Goal: Use online tool/utility

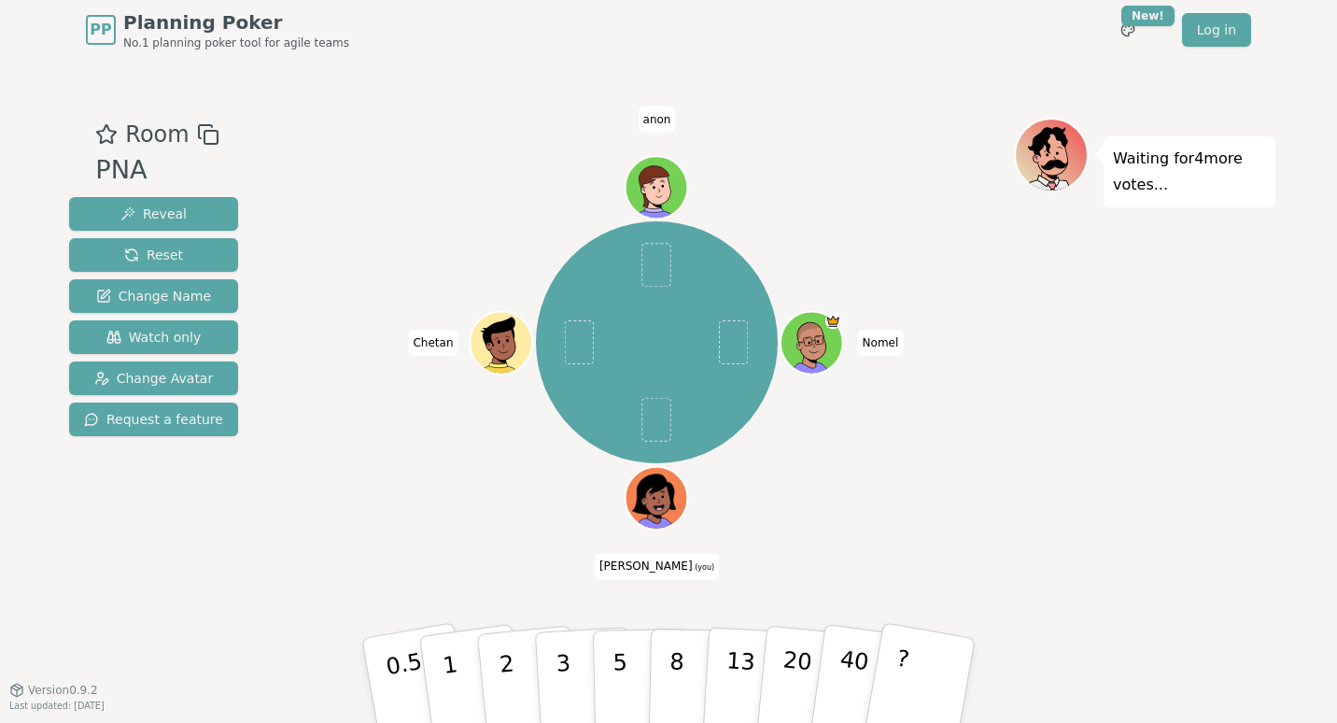
click at [659, 485] on icon at bounding box center [653, 493] width 43 height 40
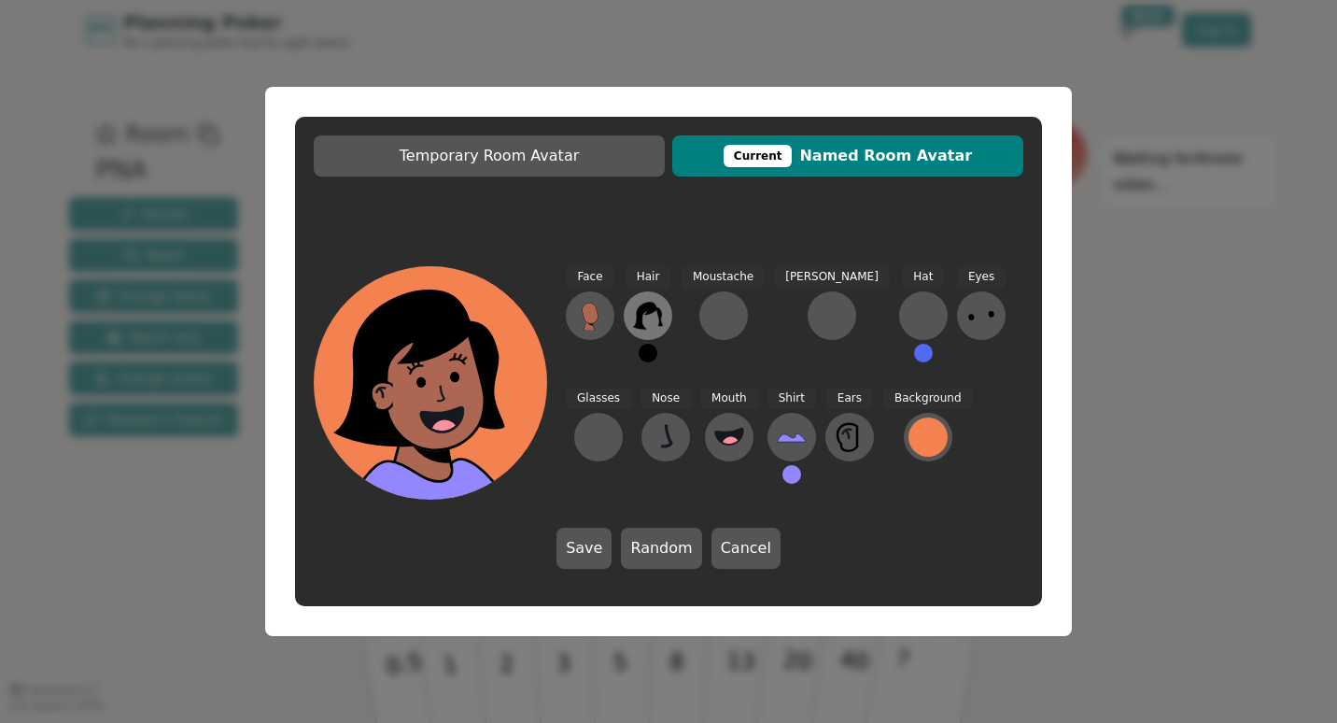
click at [650, 327] on icon at bounding box center [648, 316] width 30 height 30
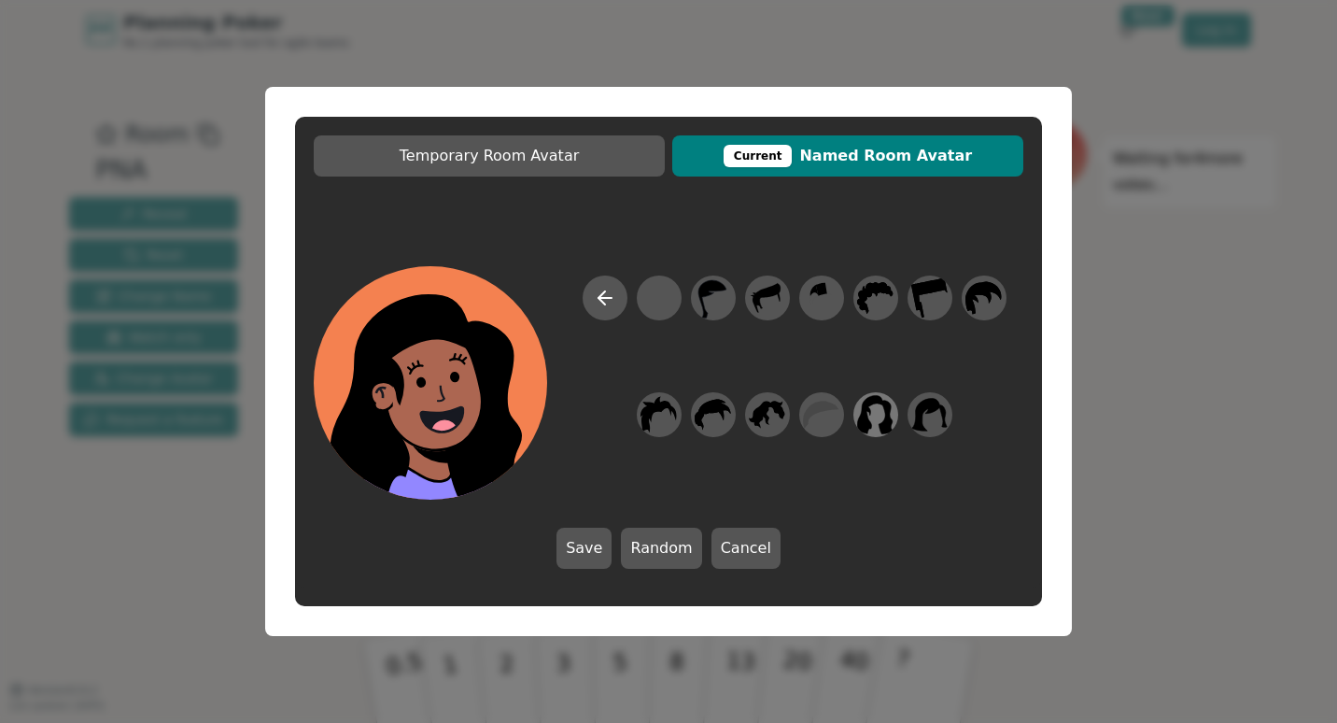
click at [870, 411] on icon at bounding box center [876, 414] width 36 height 39
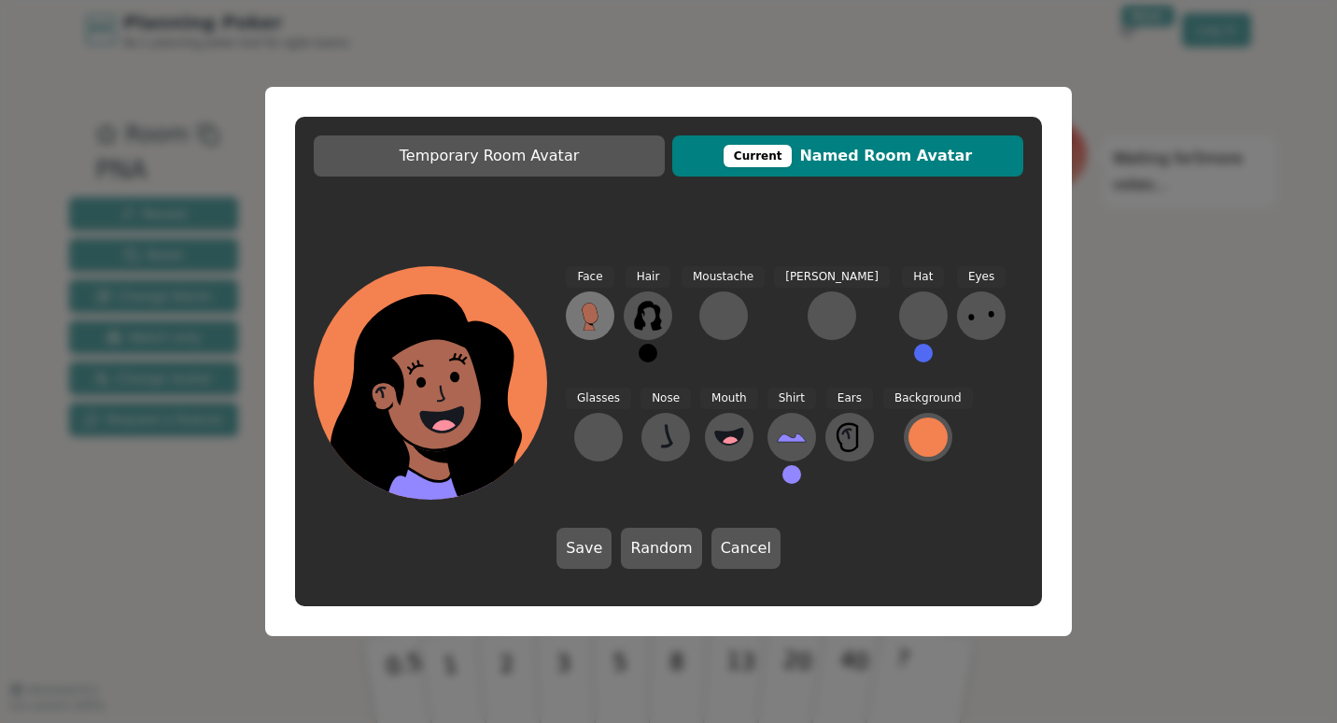
click at [577, 316] on icon at bounding box center [590, 316] width 30 height 30
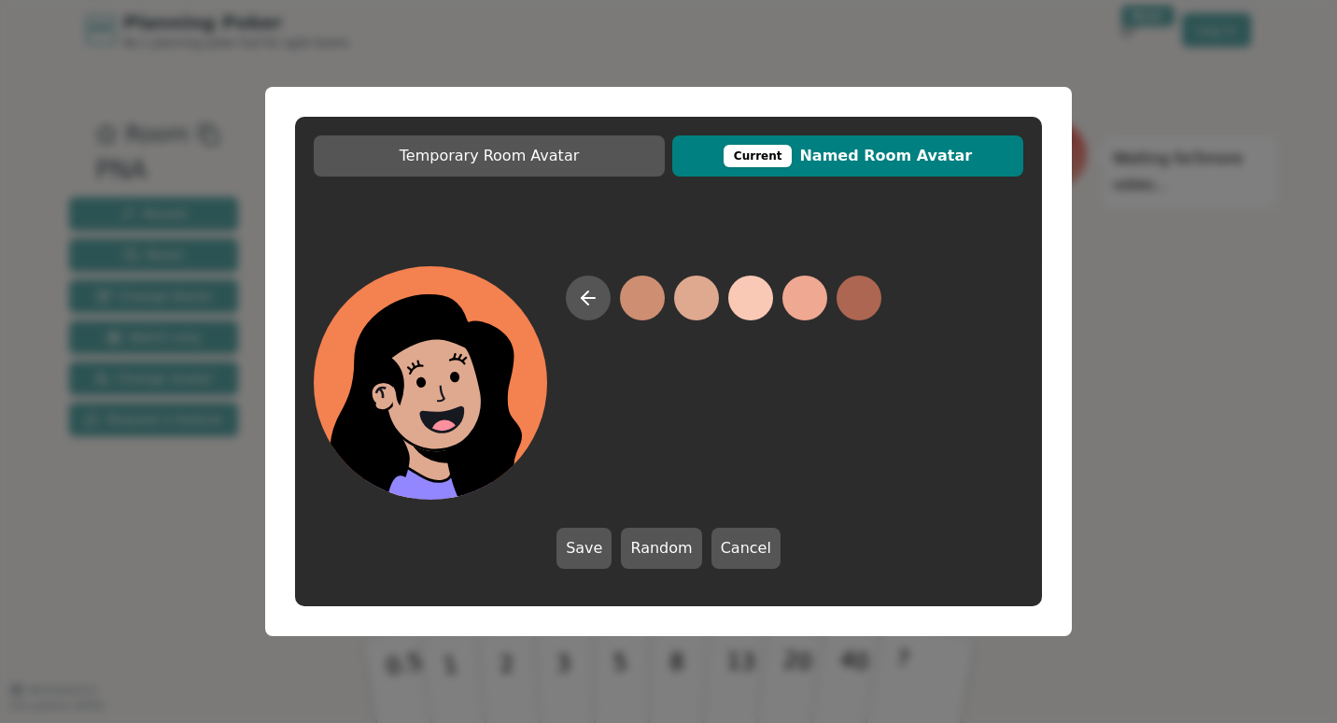
click at [692, 302] on button at bounding box center [696, 297] width 45 height 45
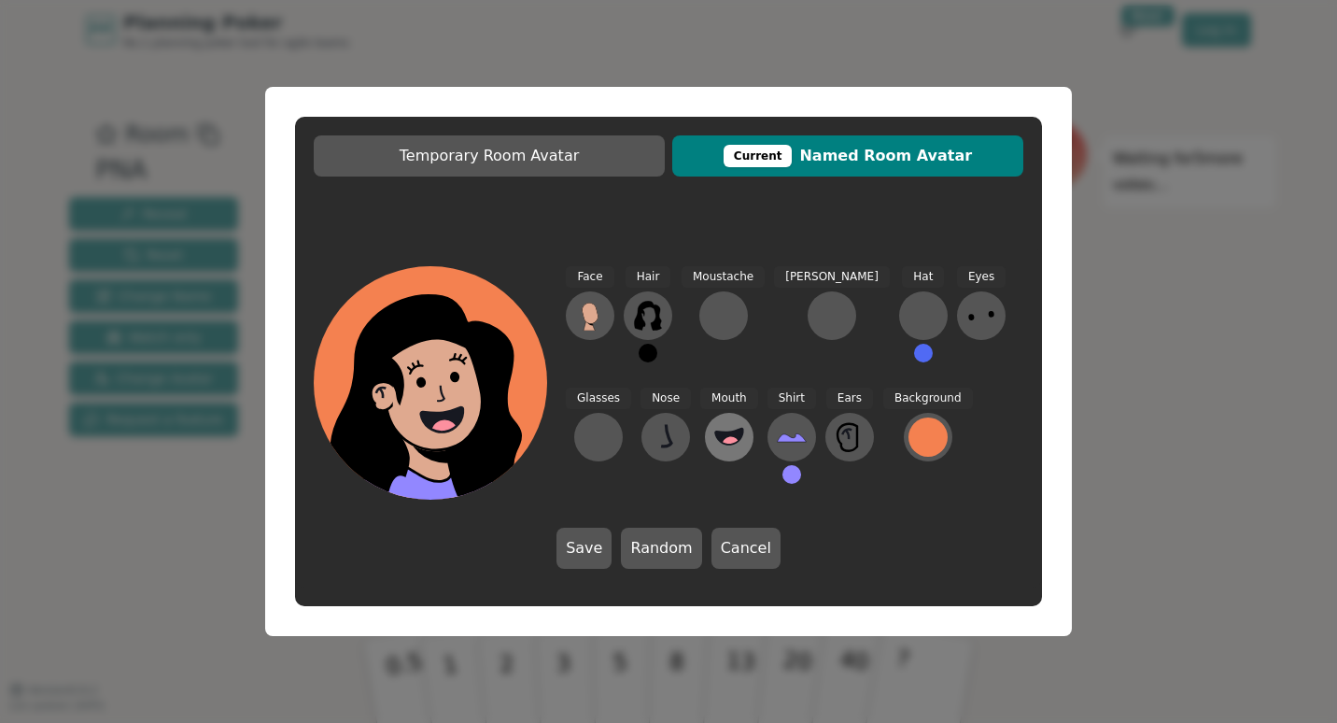
click at [714, 428] on icon at bounding box center [729, 437] width 30 height 30
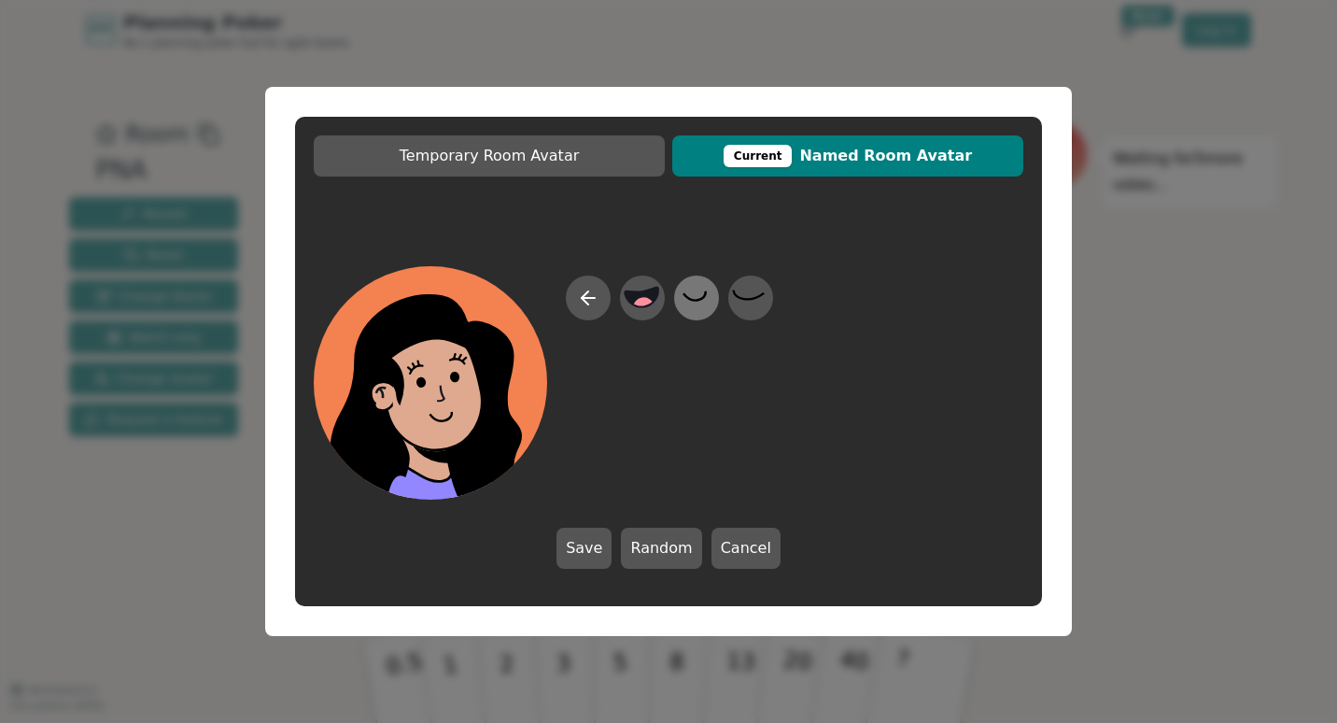
click at [704, 301] on icon at bounding box center [696, 298] width 36 height 42
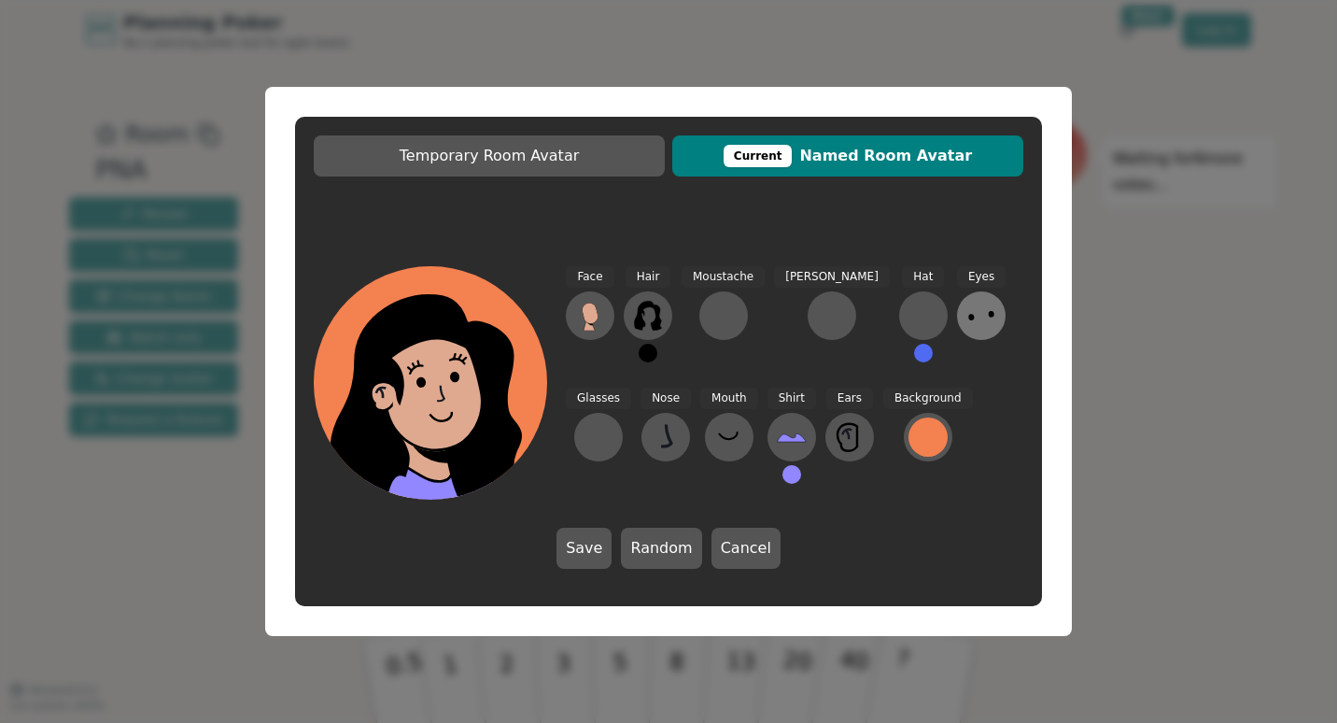
click at [966, 322] on icon at bounding box center [981, 316] width 30 height 30
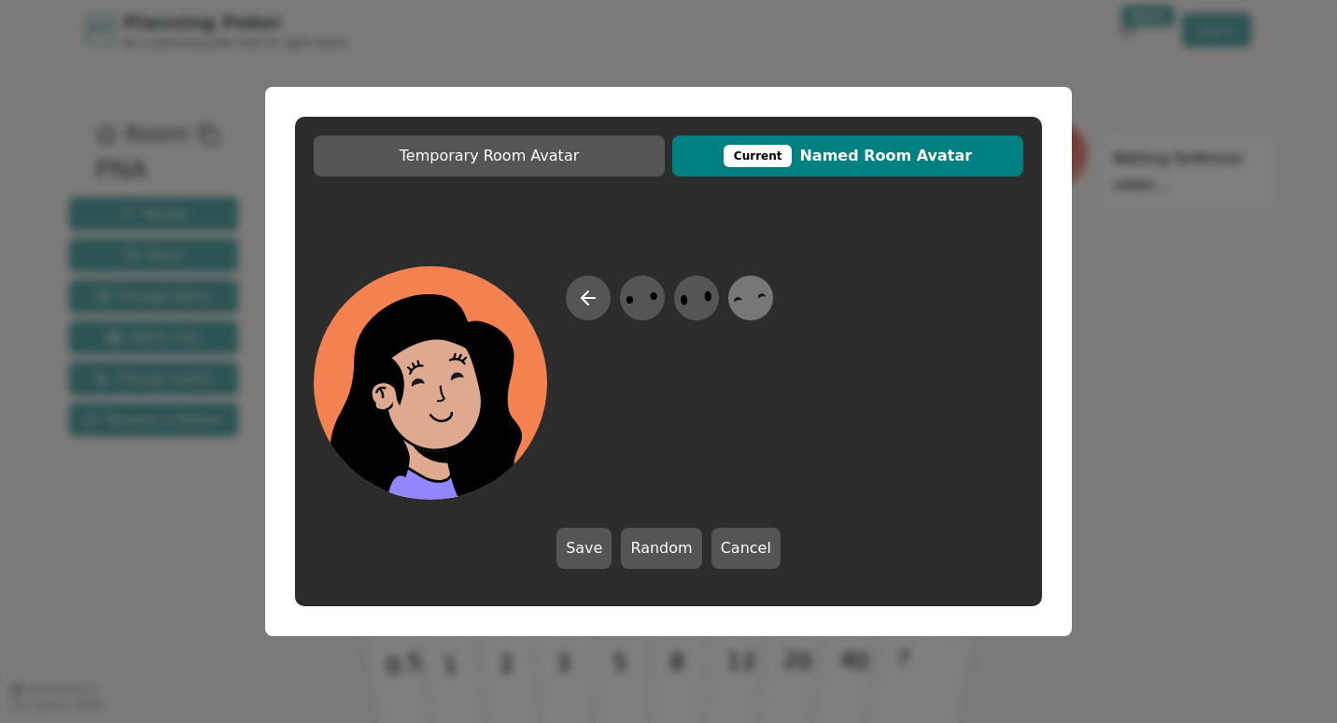
click at [745, 307] on icon at bounding box center [750, 298] width 36 height 42
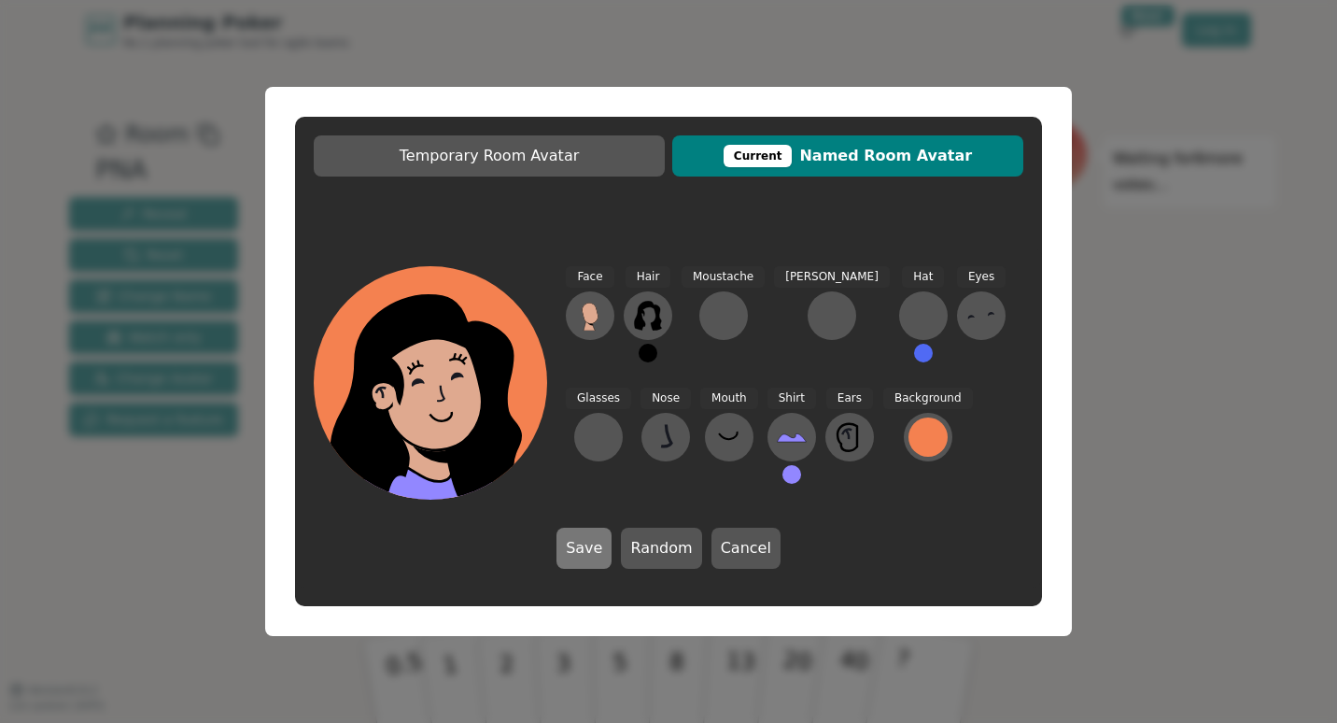
click at [597, 546] on button "Save" at bounding box center [583, 547] width 55 height 41
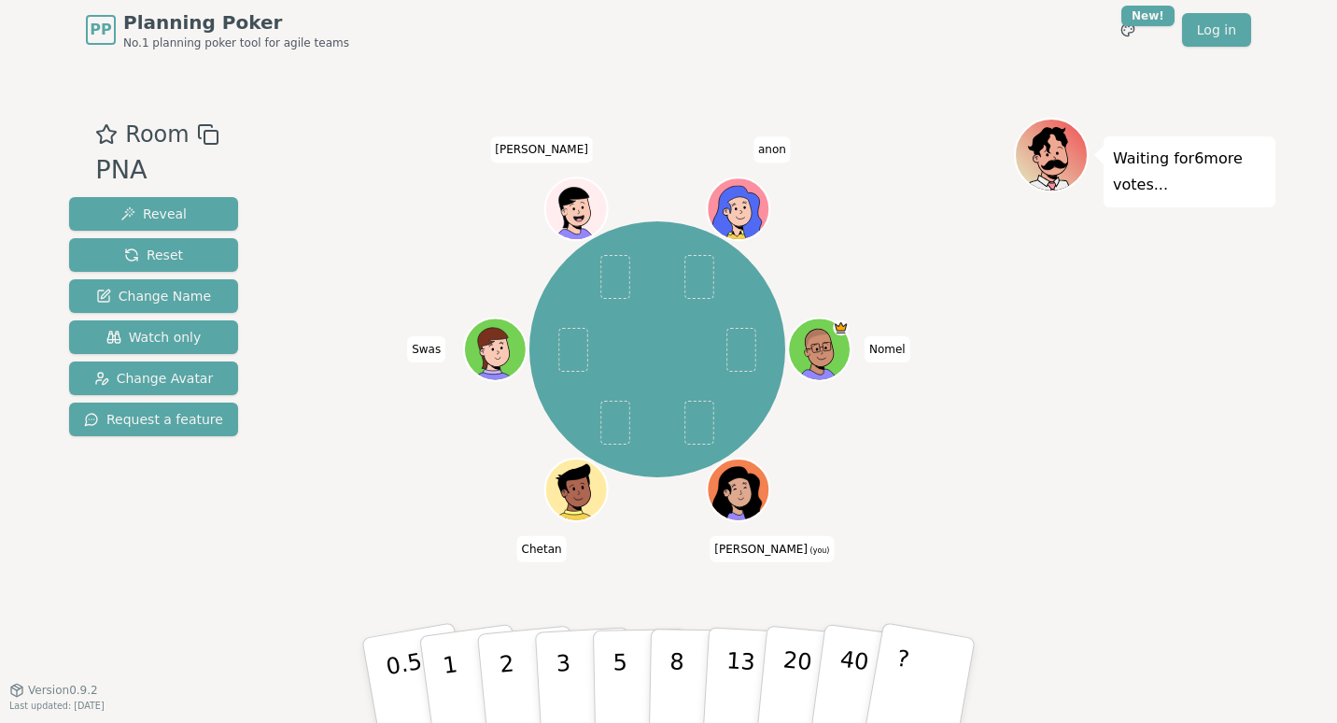
click at [738, 498] on icon at bounding box center [740, 498] width 30 height 9
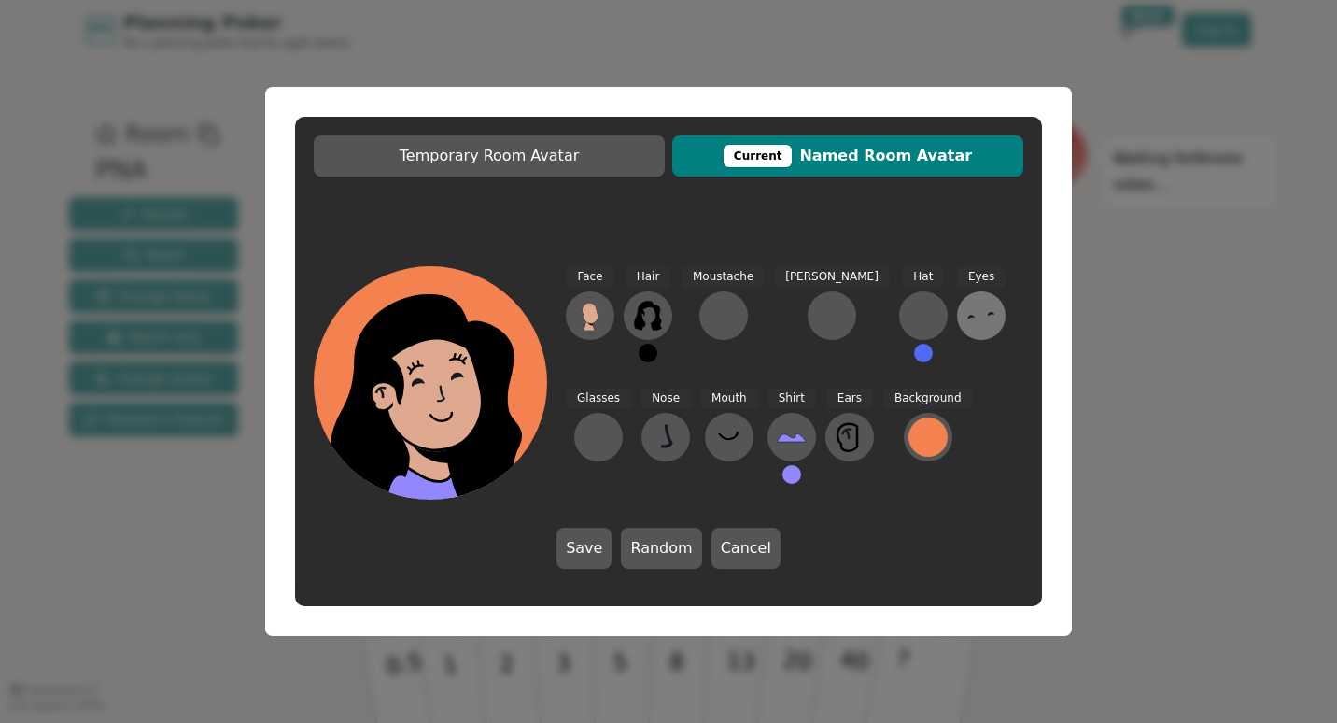
click at [966, 318] on icon at bounding box center [981, 316] width 30 height 30
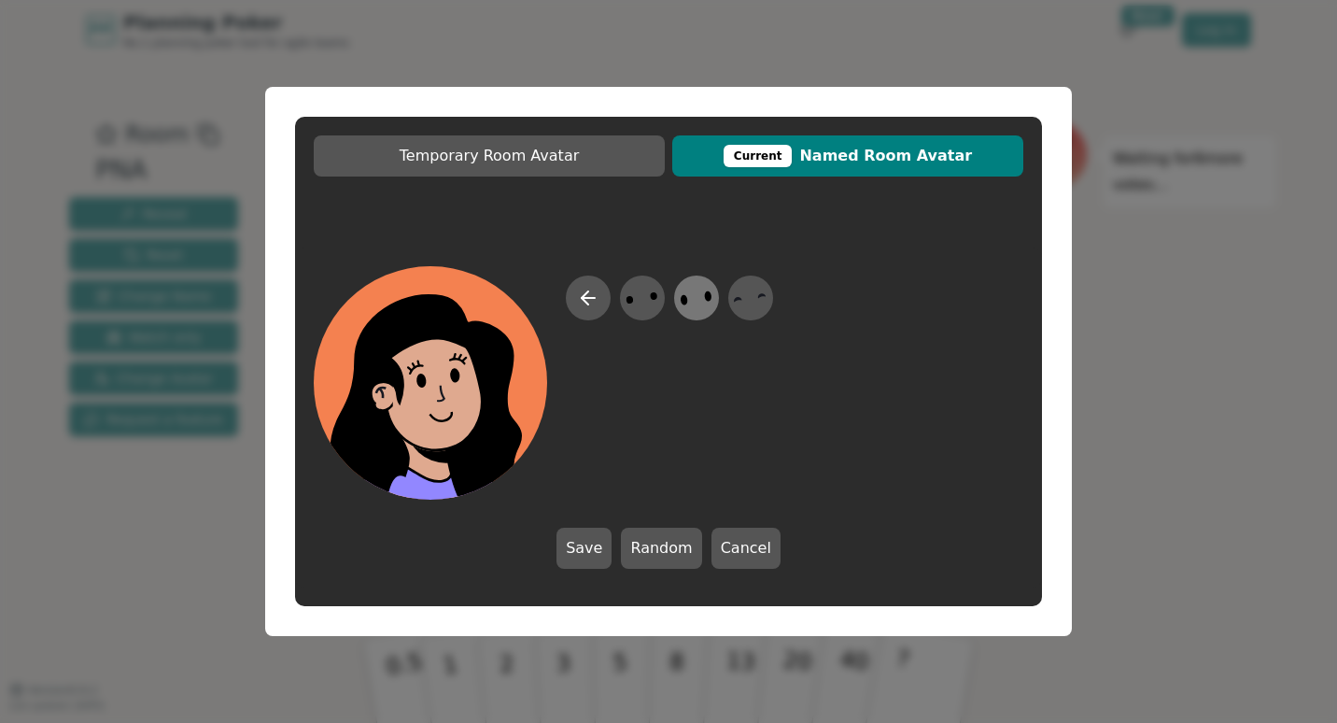
click at [691, 309] on icon at bounding box center [696, 298] width 36 height 42
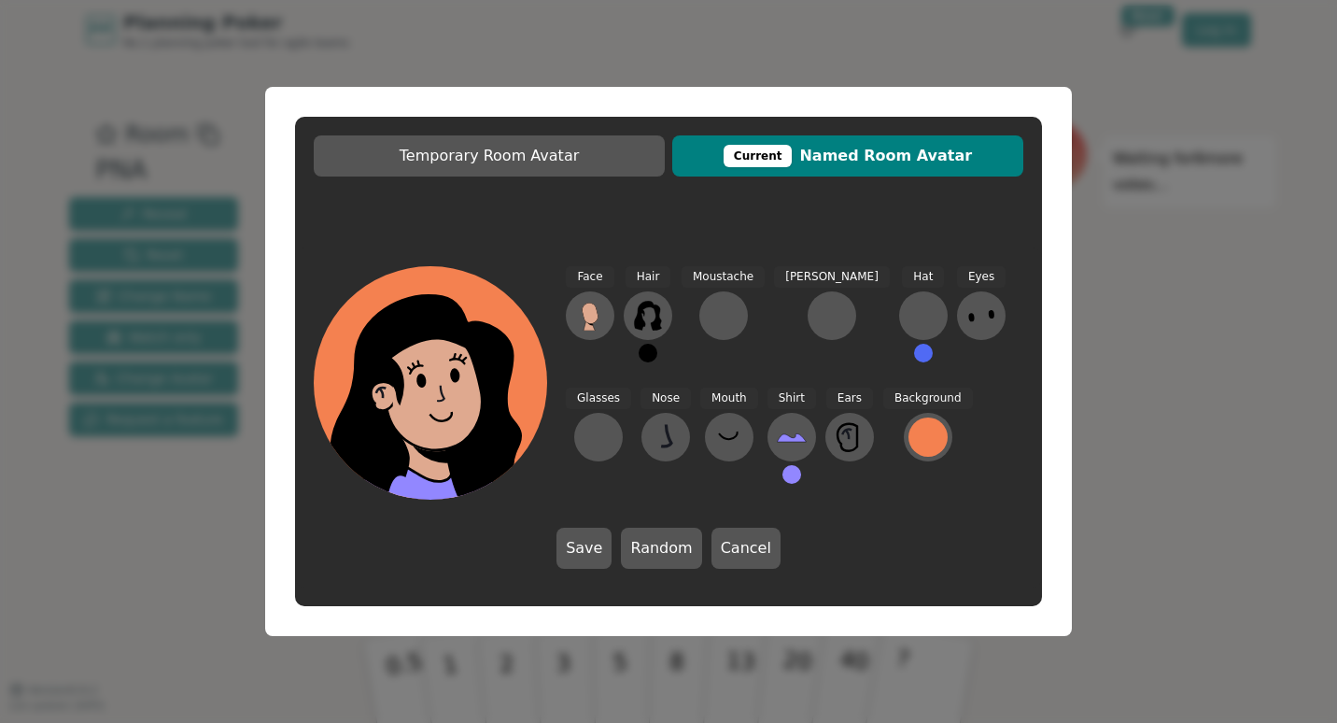
click at [957, 327] on button at bounding box center [981, 315] width 49 height 49
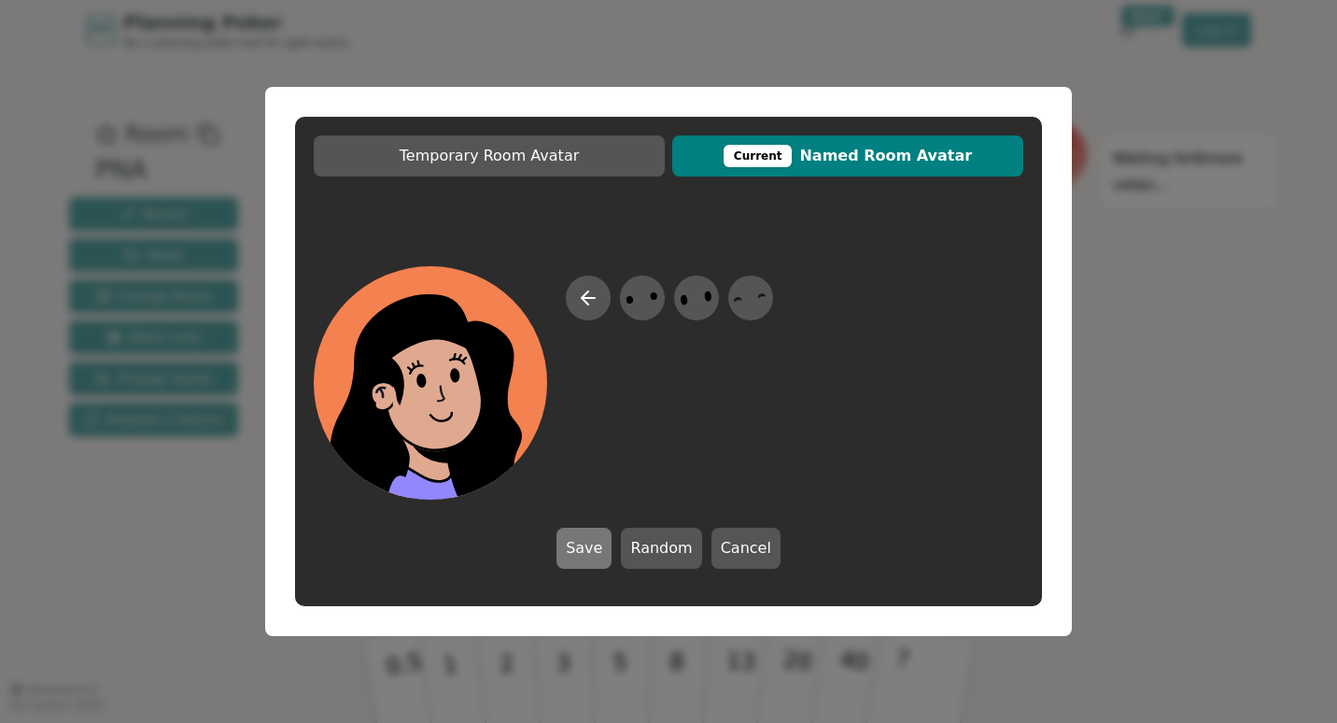
click at [577, 559] on button "Save" at bounding box center [583, 547] width 55 height 41
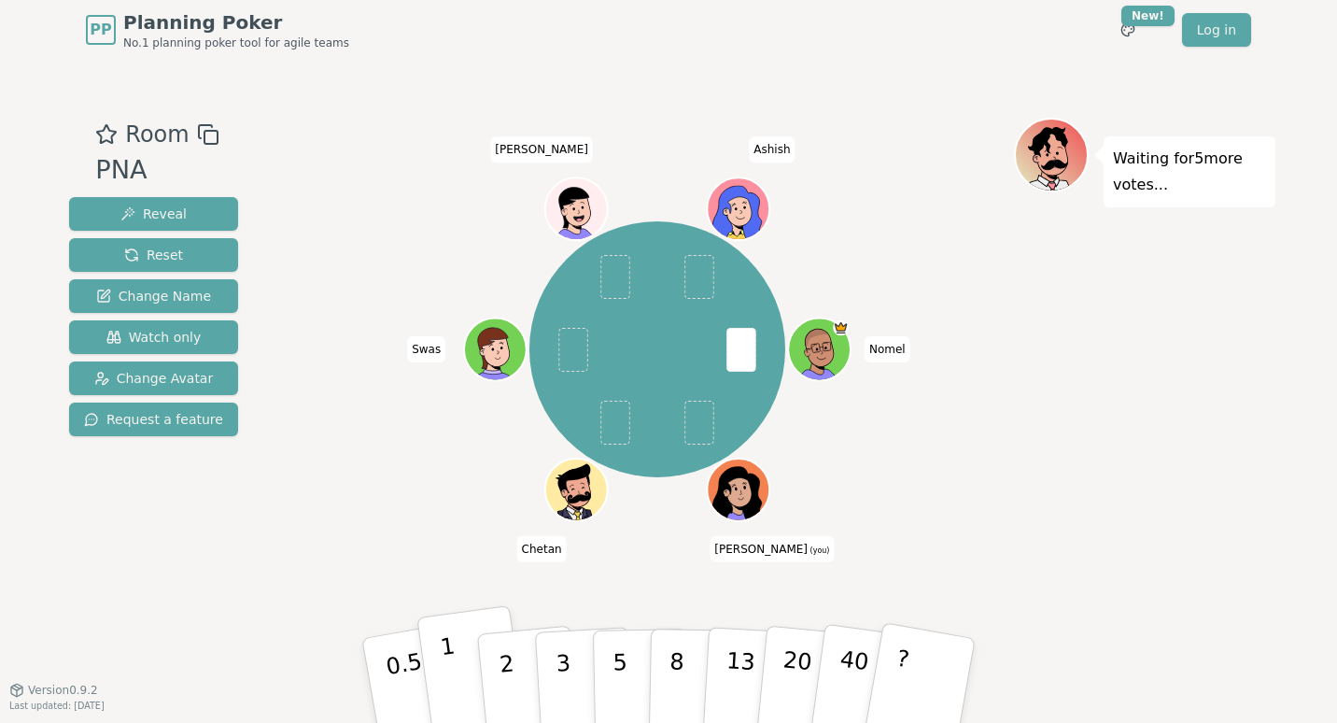
click at [461, 650] on button "1" at bounding box center [471, 680] width 111 height 151
click at [558, 659] on p "3" at bounding box center [564, 682] width 21 height 102
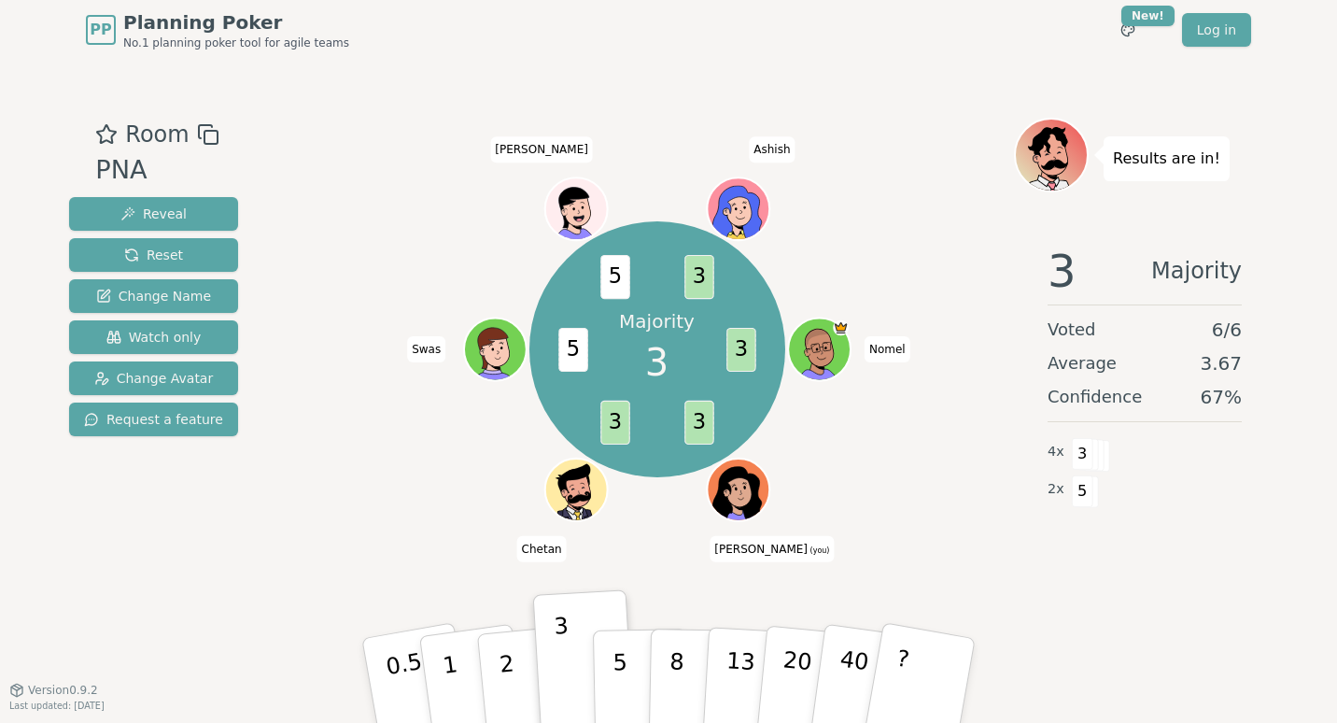
drag, startPoint x: 590, startPoint y: 573, endPoint x: 592, endPoint y: 563, distance: 10.4
click at [592, 563] on div "Majority 3 3 3 3 5 5 3 [PERSON_NAME] (you) [PERSON_NAME] [PERSON_NAME] [PERSON_…" at bounding box center [657, 374] width 714 height 513
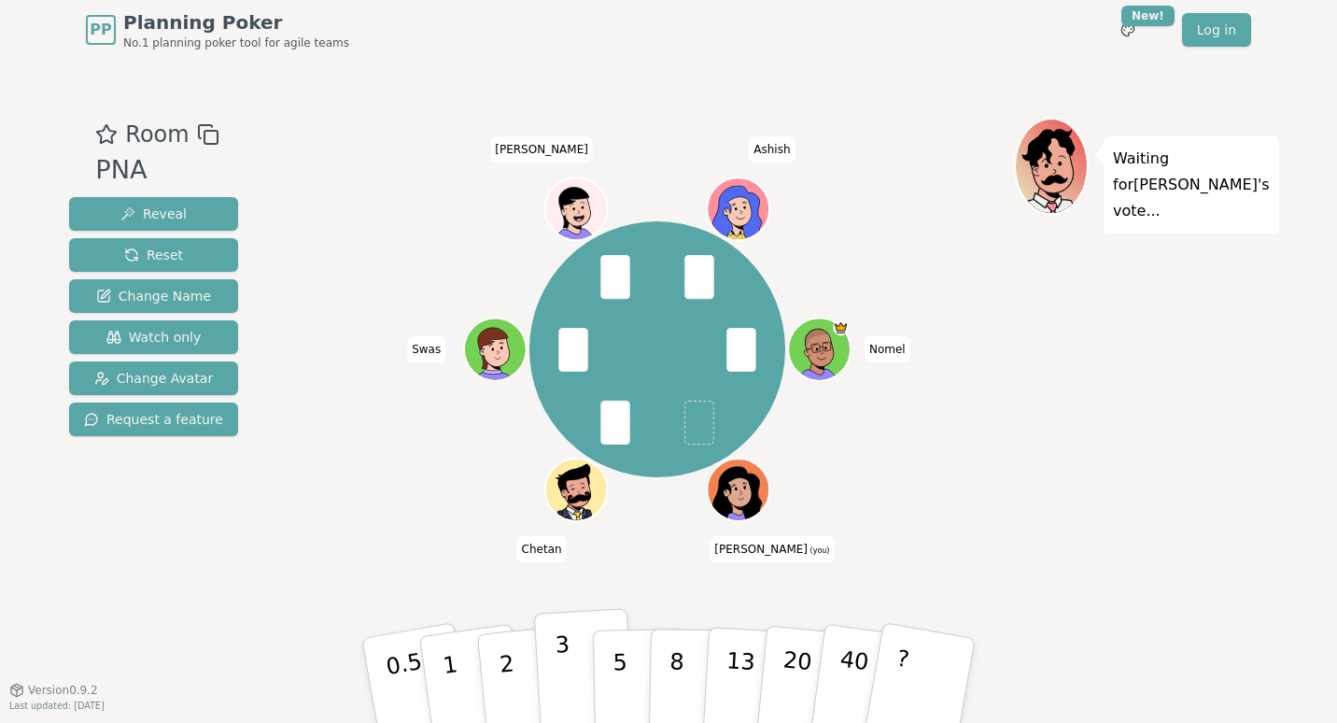
click at [575, 654] on button "3" at bounding box center [585, 681] width 102 height 146
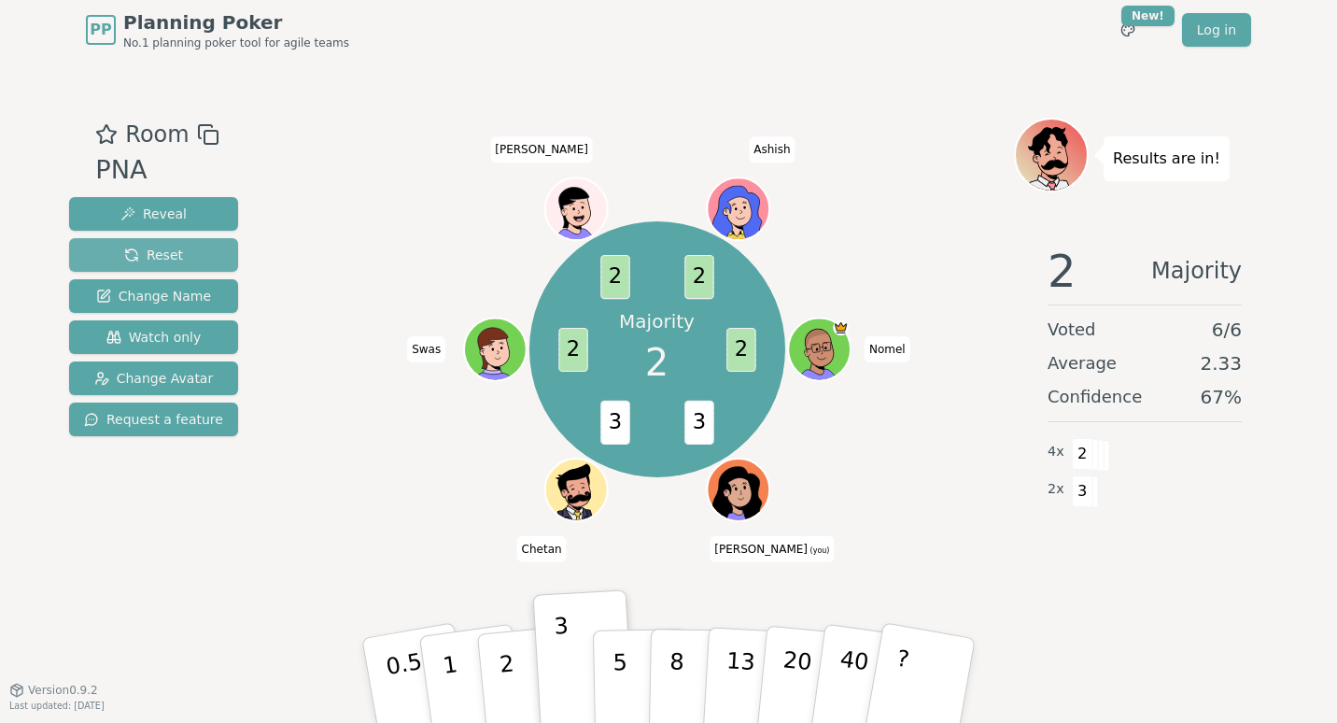
click at [200, 268] on button "Reset" at bounding box center [153, 255] width 169 height 34
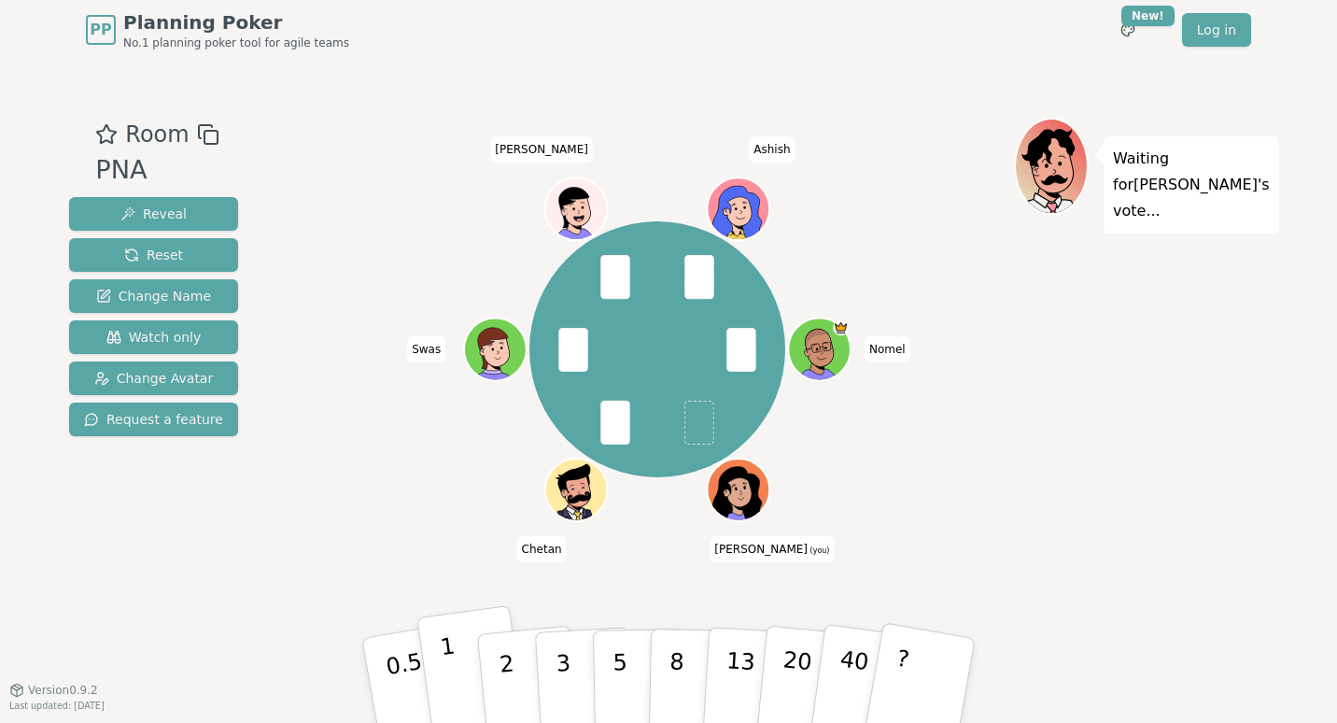
click at [464, 644] on button "1" at bounding box center [471, 680] width 111 height 151
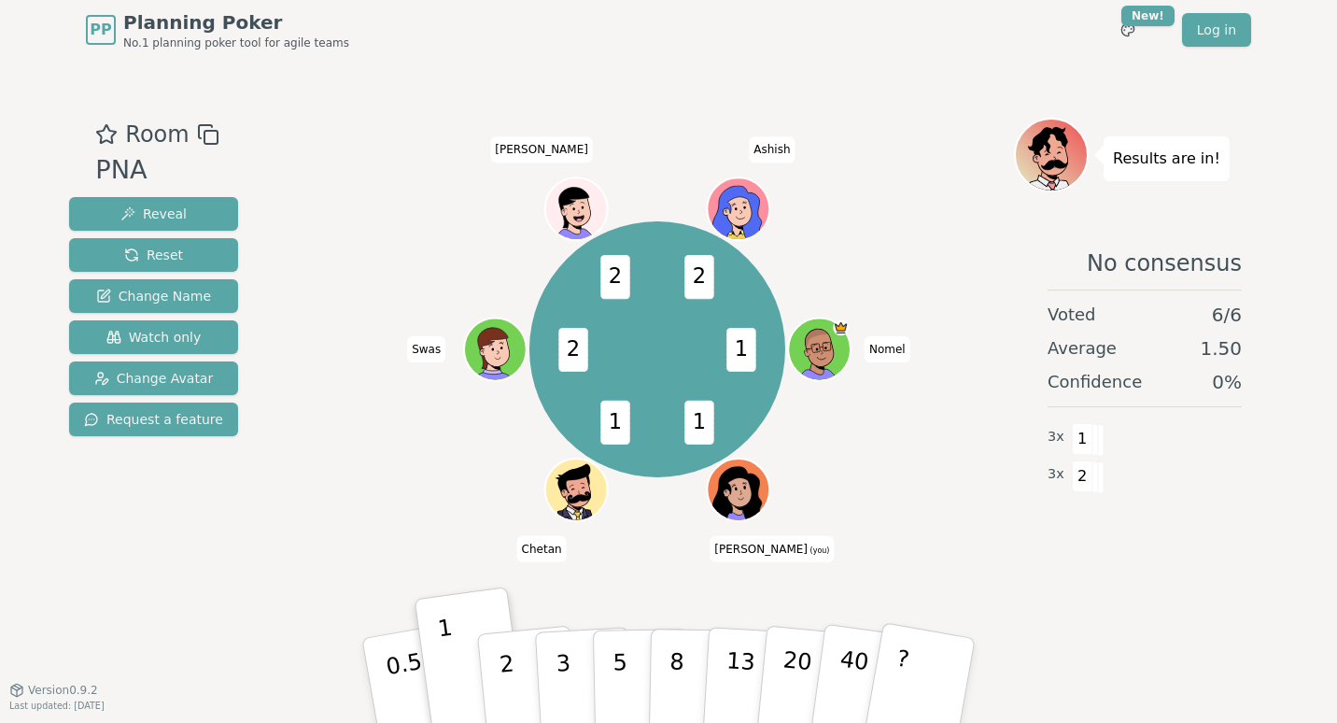
drag, startPoint x: 671, startPoint y: 575, endPoint x: 672, endPoint y: 532, distance: 43.0
click at [672, 532] on div "1 1 1 2 2 2 [PERSON_NAME] (you) [PERSON_NAME] [PERSON_NAME] [PERSON_NAME]" at bounding box center [657, 374] width 714 height 513
